Goal: Information Seeking & Learning: Learn about a topic

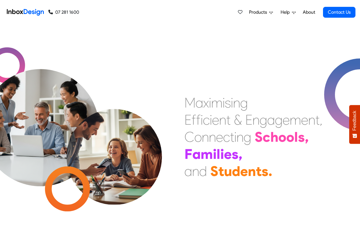
click at [260, 13] on span "Products" at bounding box center [259, 12] width 20 height 7
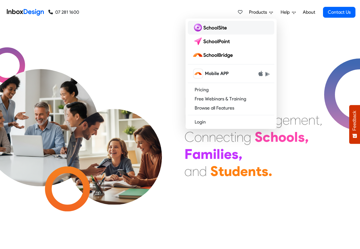
click at [212, 29] on img at bounding box center [211, 27] width 37 height 9
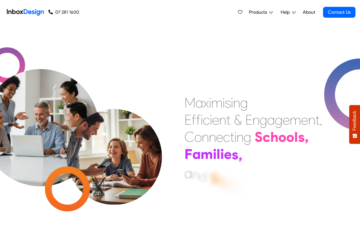
click at [265, 12] on span "Products" at bounding box center [259, 12] width 20 height 7
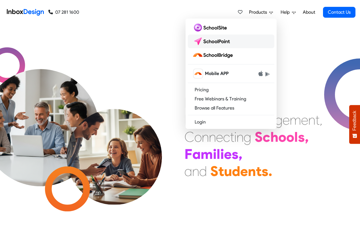
click at [211, 41] on img at bounding box center [213, 41] width 40 height 9
click at [212, 55] on img at bounding box center [214, 54] width 43 height 9
